Goal: Check status: Check status

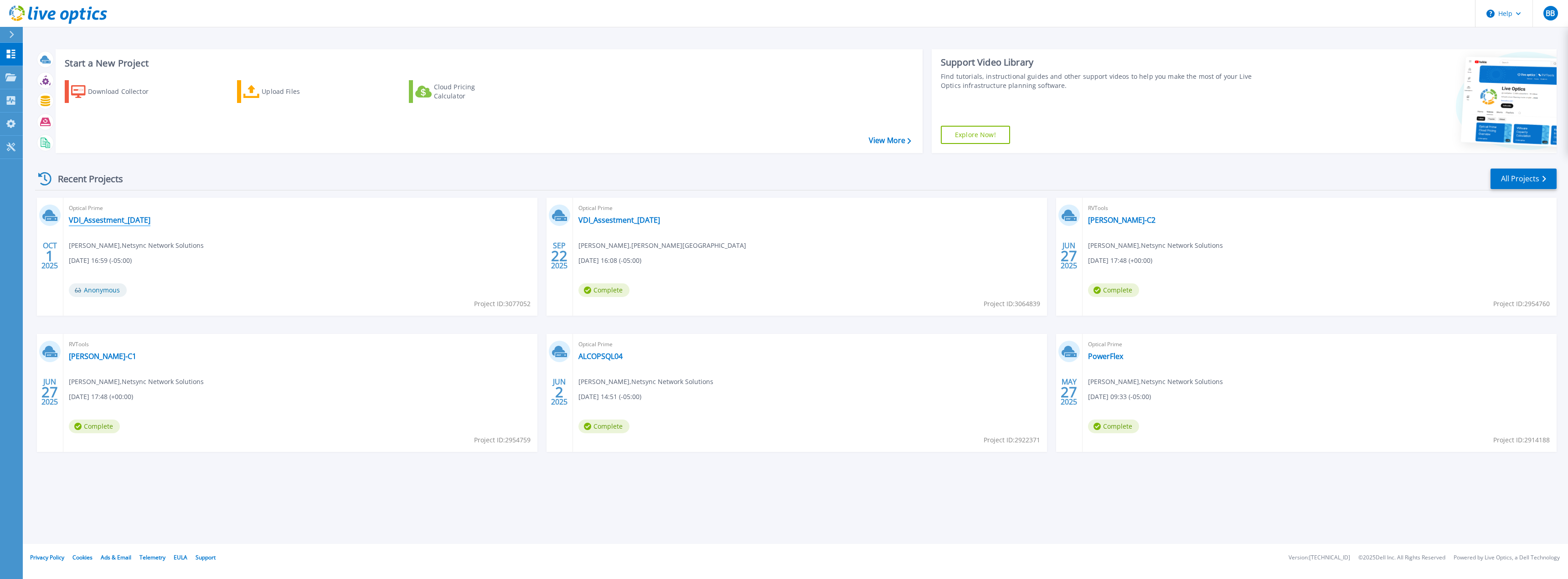
click at [114, 224] on link "VDI_Assestment_[DATE]" at bounding box center [110, 220] width 82 height 9
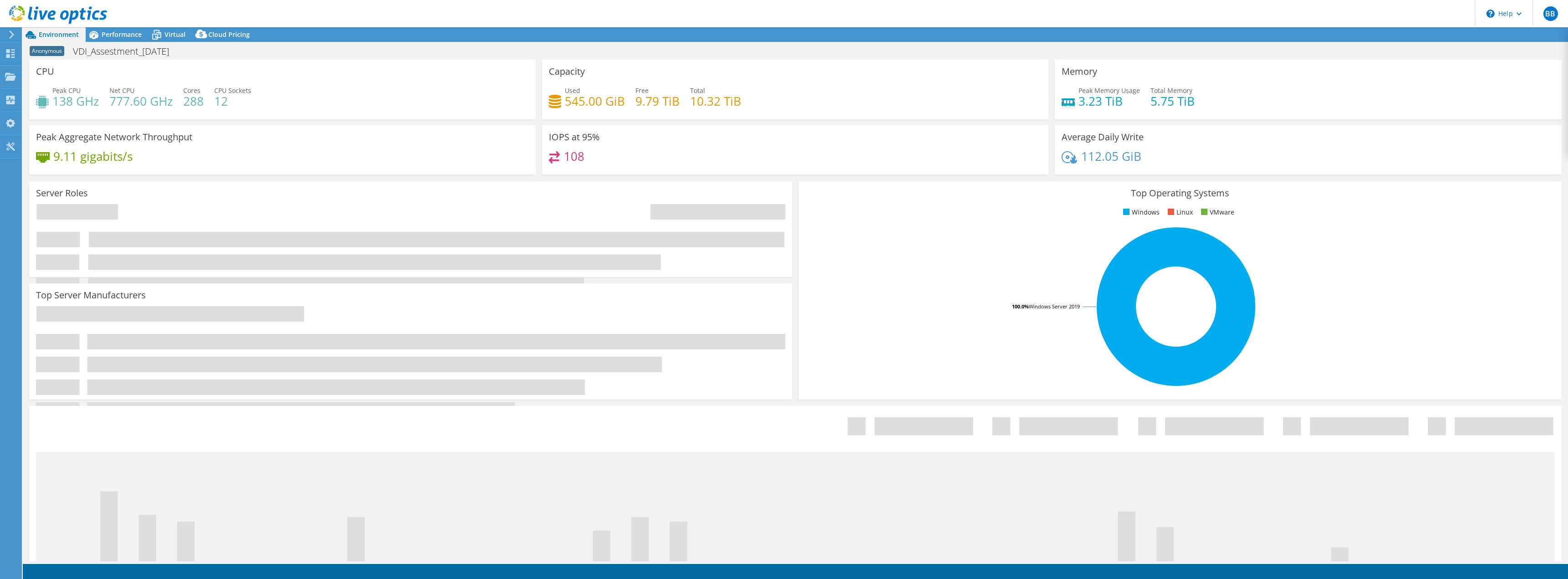
select select "USD"
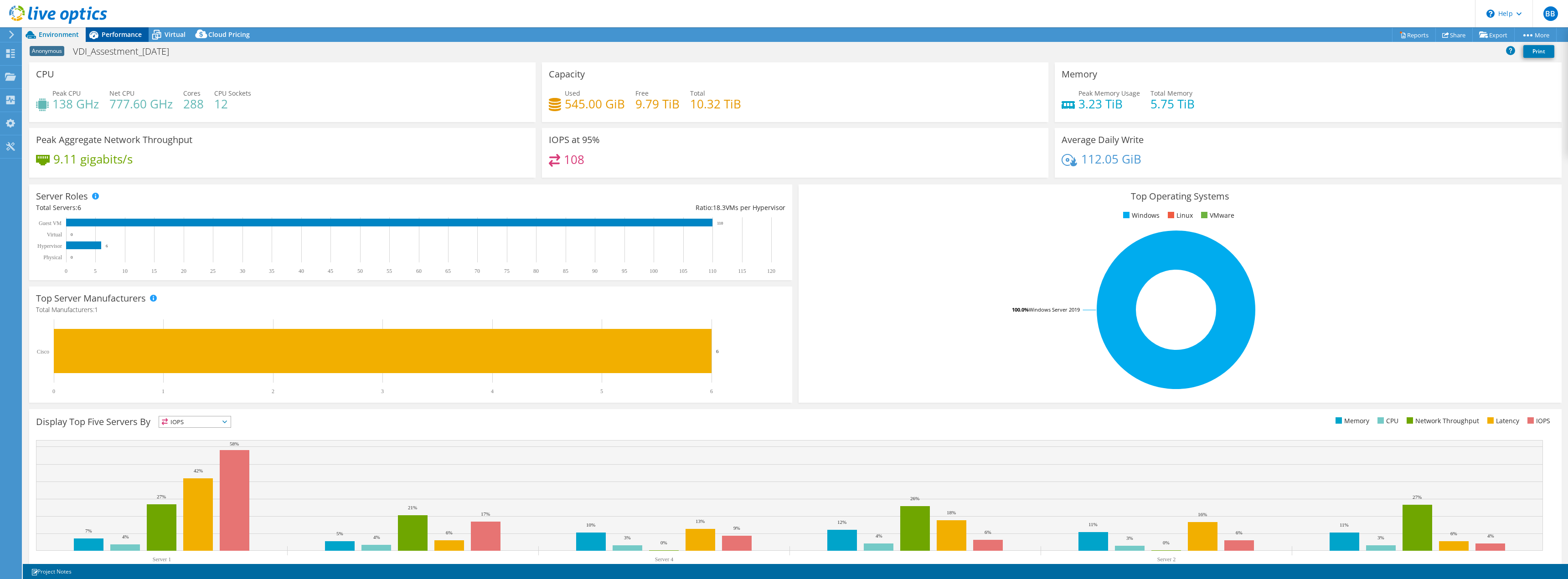
click at [123, 31] on span "Performance" at bounding box center [122, 34] width 40 height 9
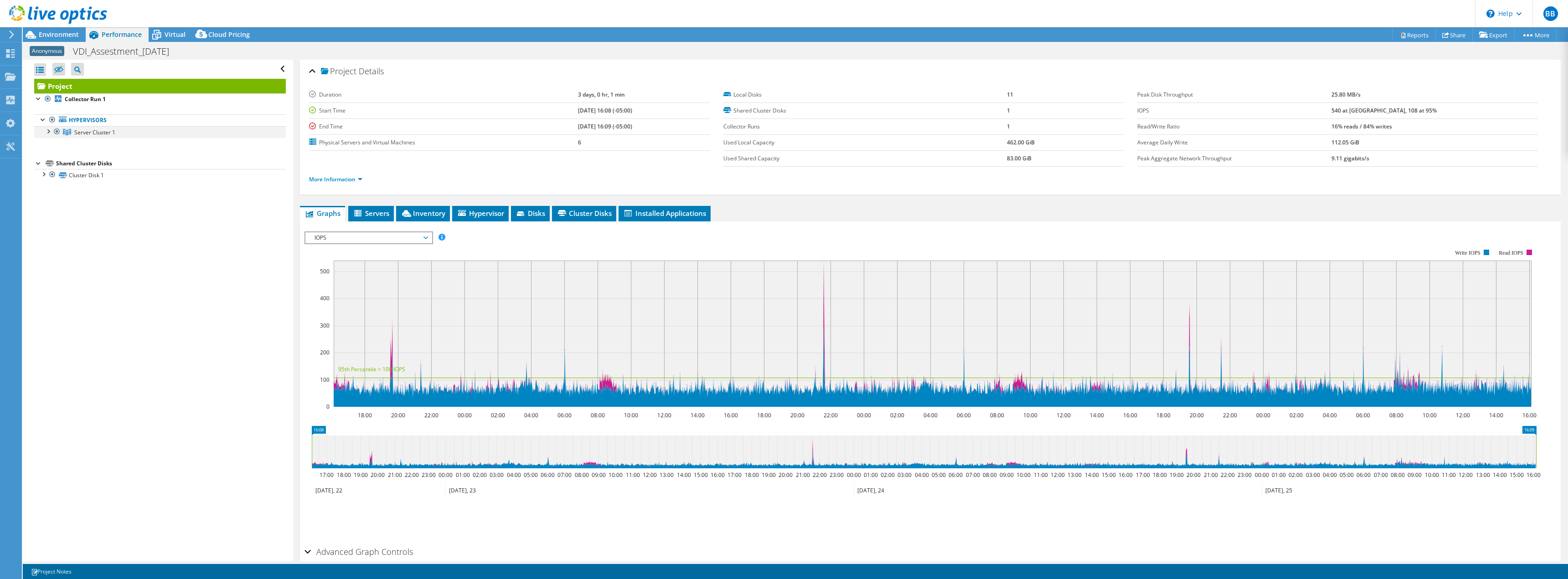
click at [50, 131] on div at bounding box center [48, 130] width 9 height 9
click at [380, 215] on span "Servers" at bounding box center [370, 213] width 36 height 9
